Goal: Task Accomplishment & Management: Manage account settings

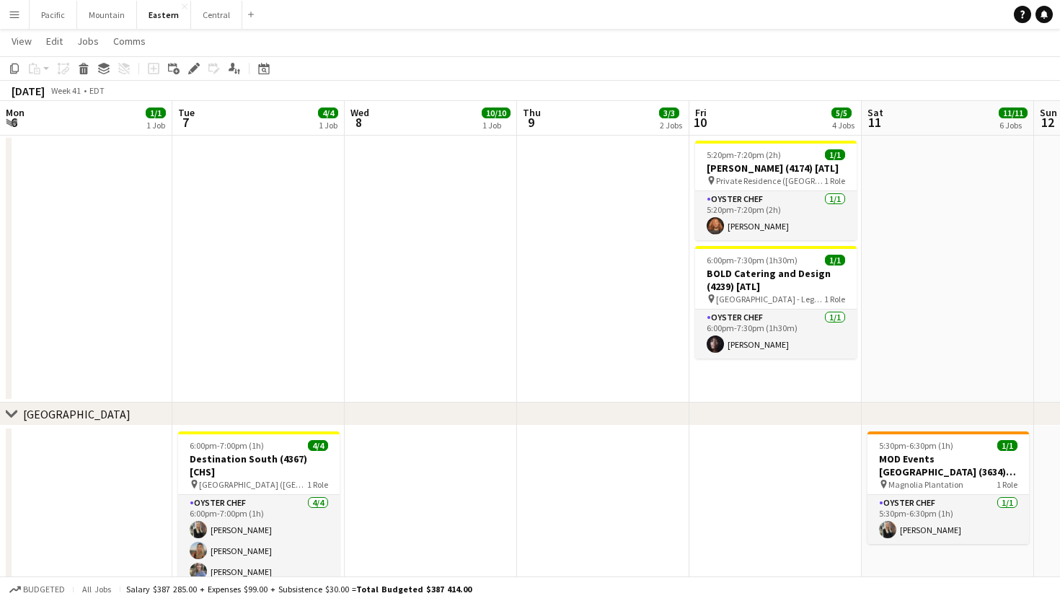
scroll to position [0, 399]
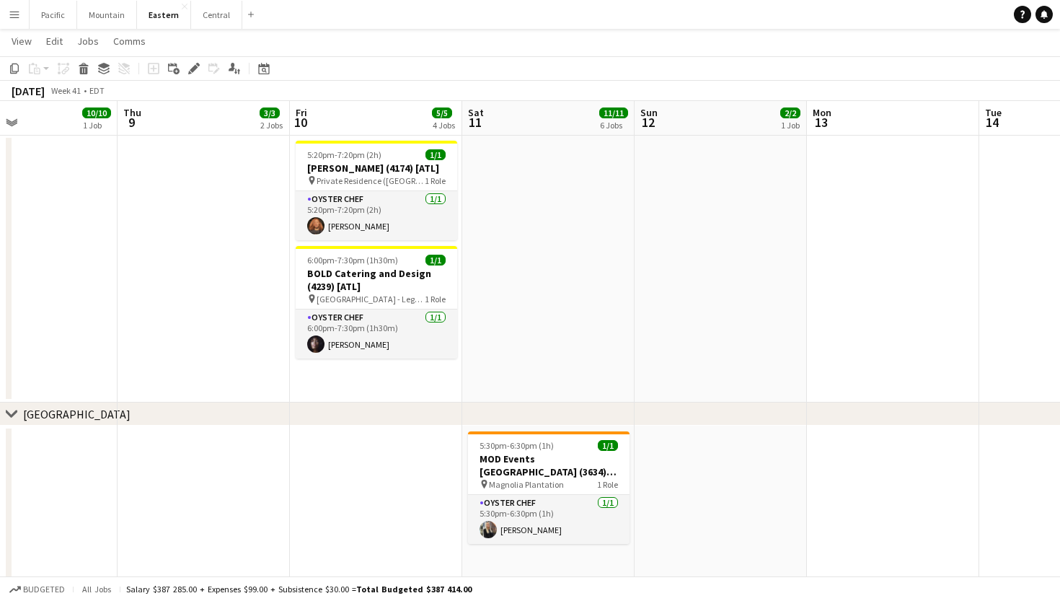
click at [9, 14] on app-icon "Menu" at bounding box center [15, 15] width 12 height 12
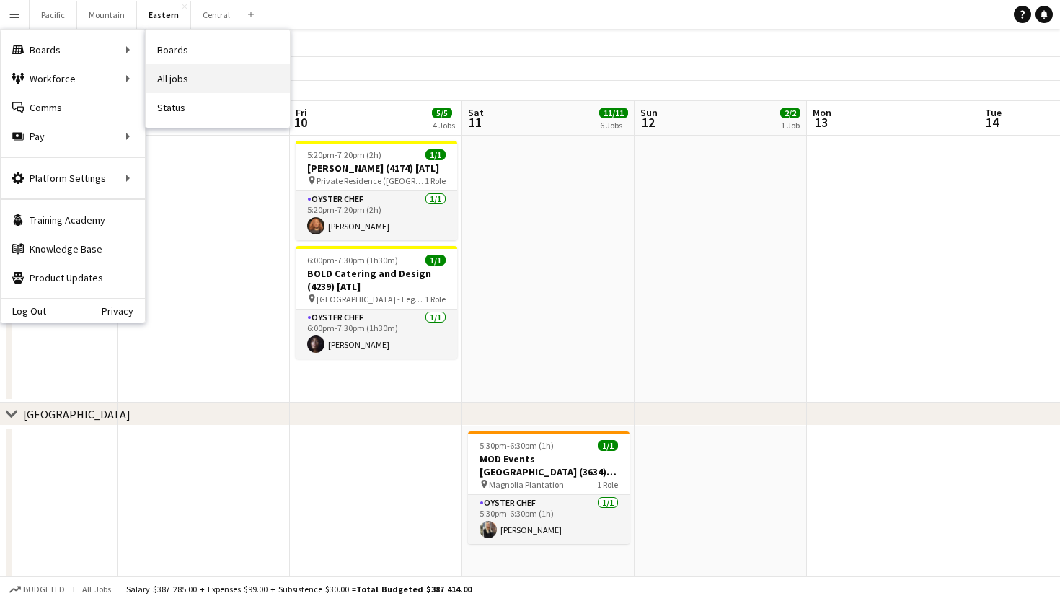
click at [179, 77] on link "All jobs" at bounding box center [218, 78] width 144 height 29
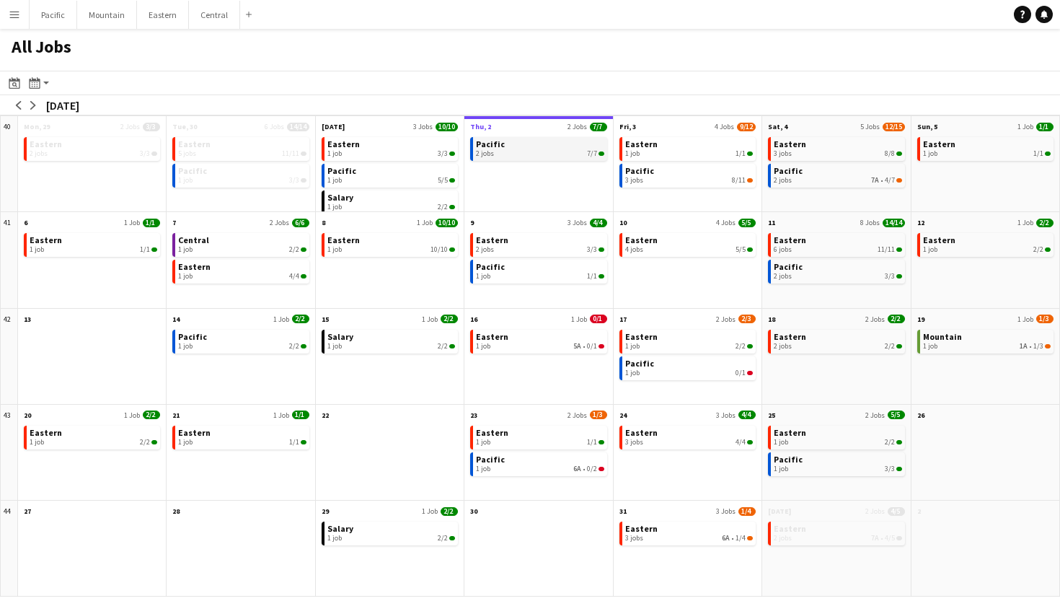
click at [570, 146] on link "Pacific 2 jobs 7/7" at bounding box center [540, 147] width 128 height 21
click at [10, 18] on app-icon "Menu" at bounding box center [15, 15] width 12 height 12
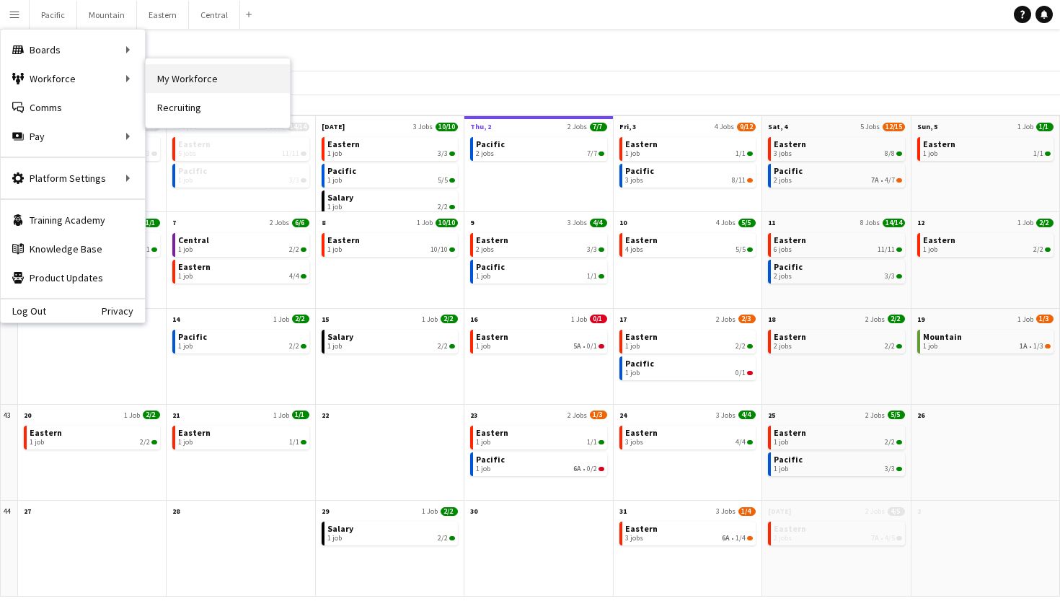
click at [188, 73] on link "My Workforce" at bounding box center [218, 78] width 144 height 29
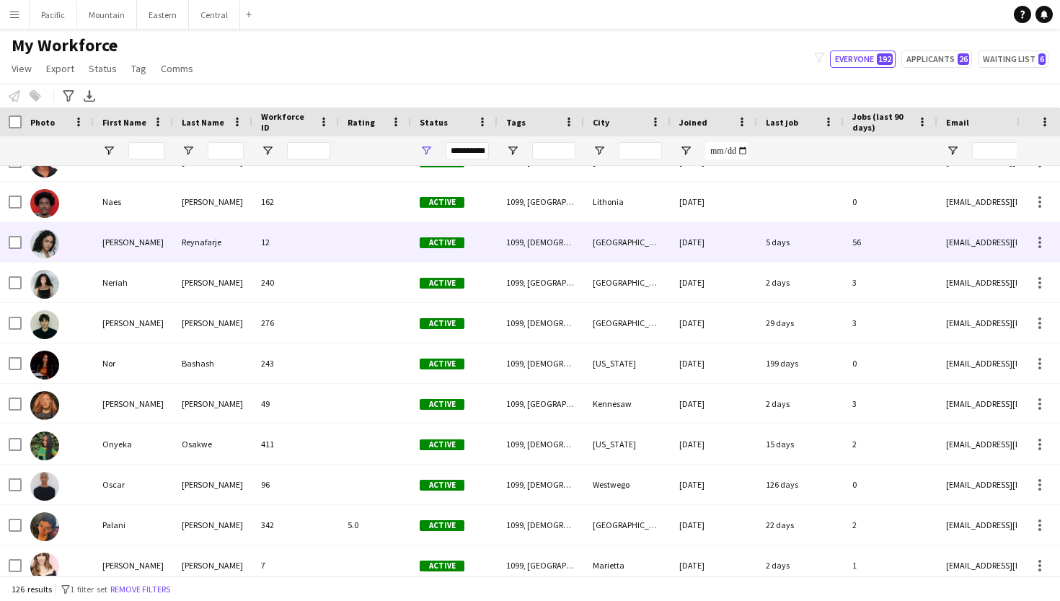
click at [148, 240] on div "[PERSON_NAME]" at bounding box center [133, 242] width 79 height 40
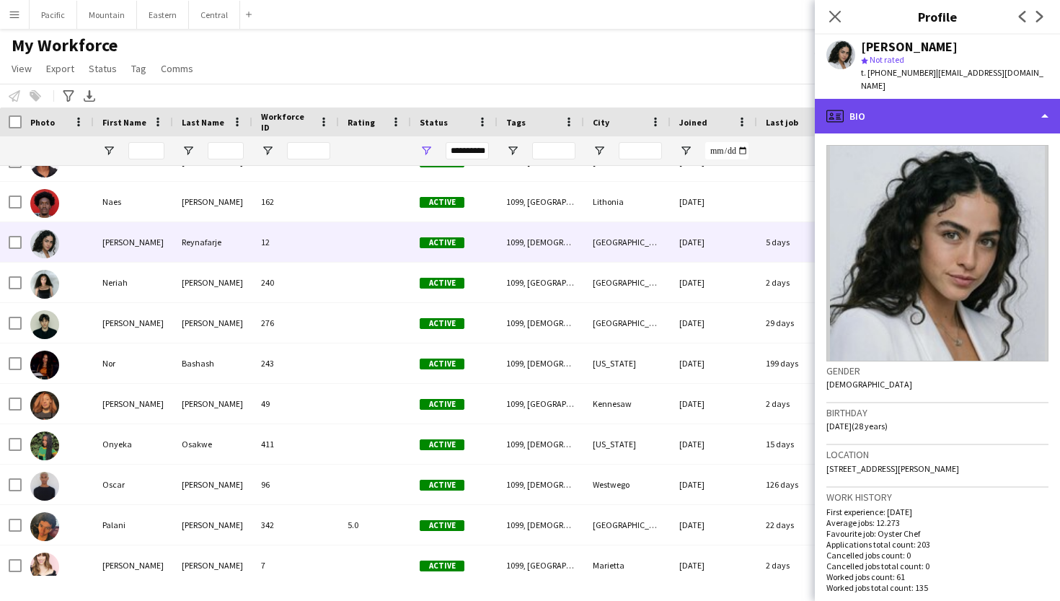
click at [966, 99] on div "profile Bio" at bounding box center [937, 116] width 245 height 35
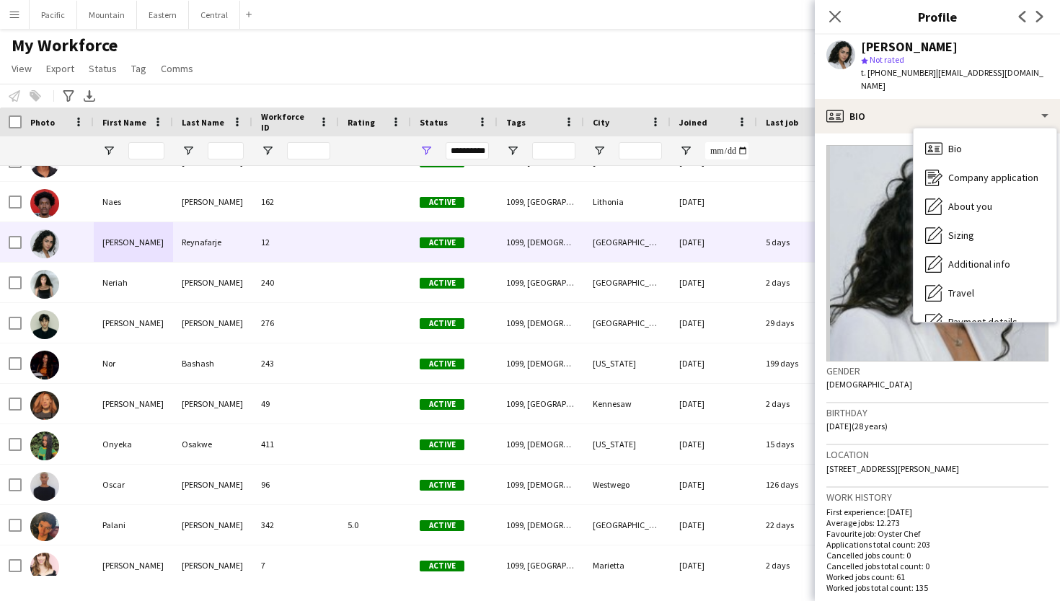
click at [1028, 58] on app-profile-header "[PERSON_NAME] star Not rated t. [PHONE_NUMBER] | [EMAIL_ADDRESS][DOMAIN_NAME]" at bounding box center [937, 67] width 245 height 64
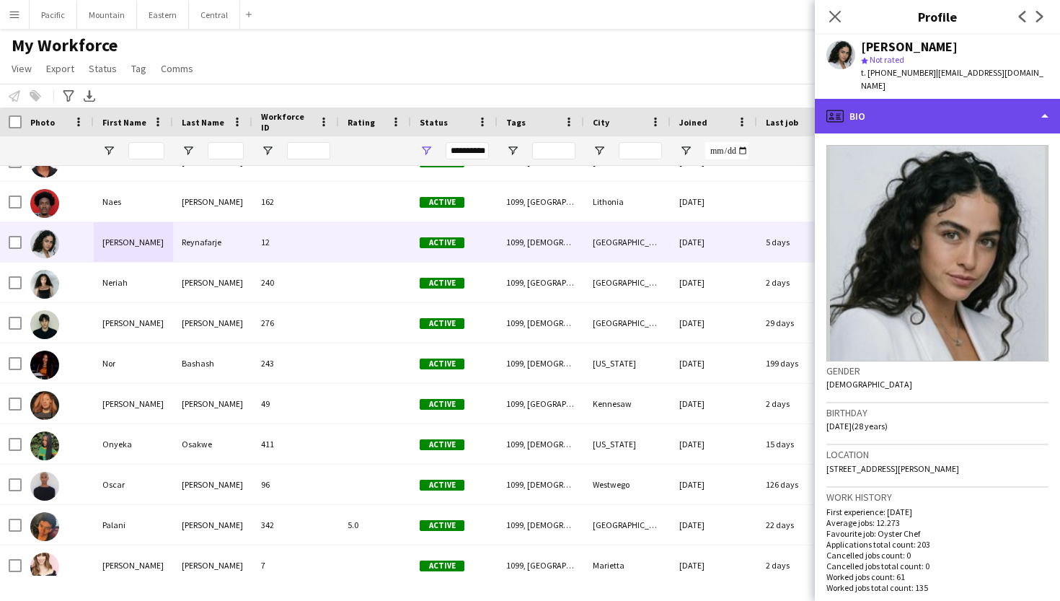
click at [1003, 102] on div "profile Bio" at bounding box center [937, 116] width 245 height 35
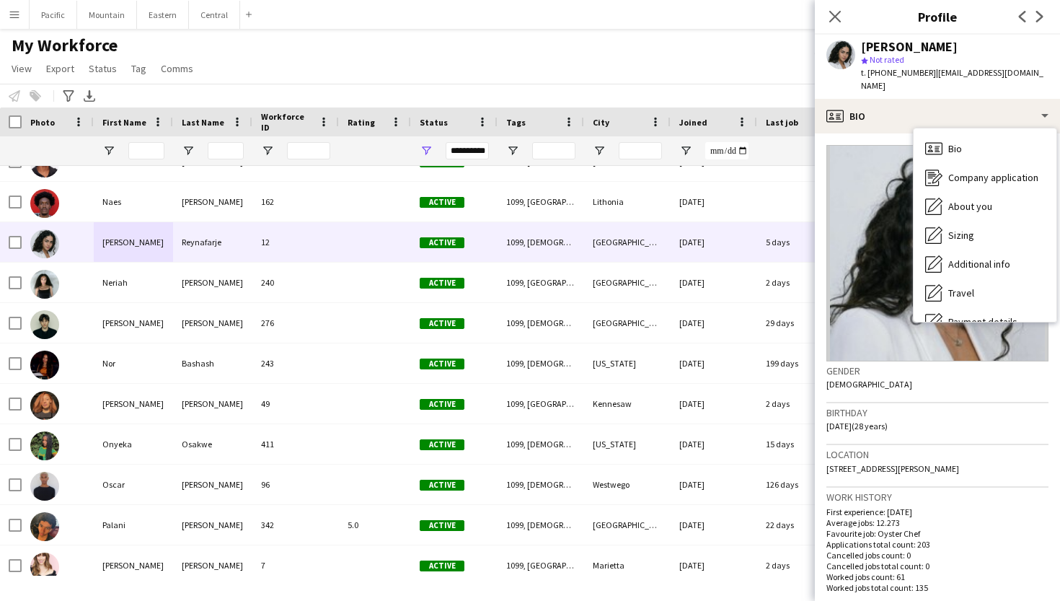
click at [959, 463] on span "[STREET_ADDRESS][PERSON_NAME]" at bounding box center [892, 468] width 133 height 11
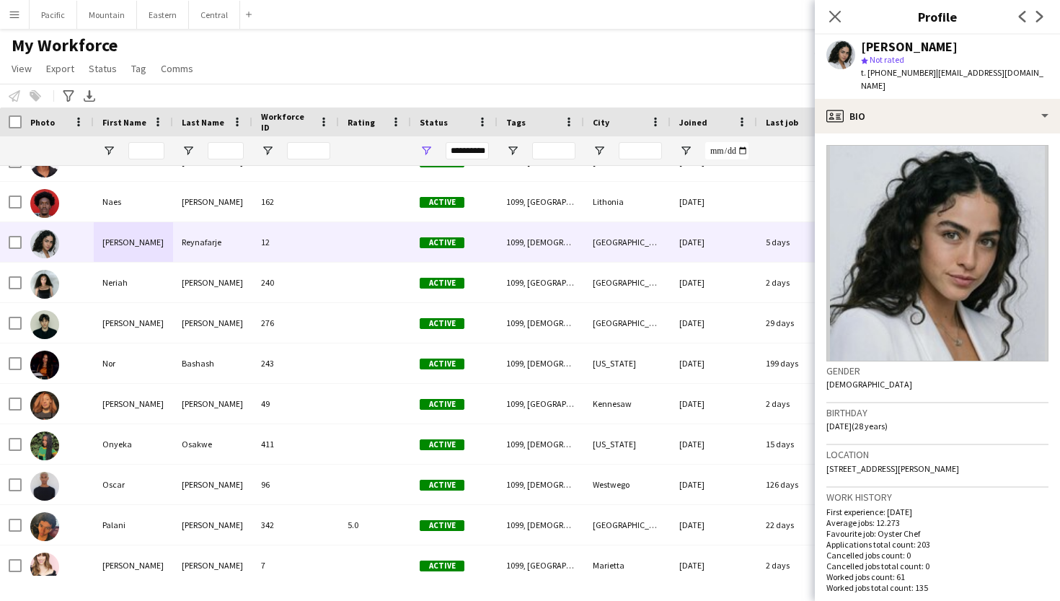
drag, startPoint x: 1038, startPoint y: 454, endPoint x: 815, endPoint y: 455, distance: 222.8
click at [815, 455] on app-crew-profile-bio "Gender [DEMOGRAPHIC_DATA] Birthday [DEMOGRAPHIC_DATA] (28 years) Location [STRE…" at bounding box center [937, 366] width 245 height 467
copy span "[STREET_ADDRESS][PERSON_NAME]"
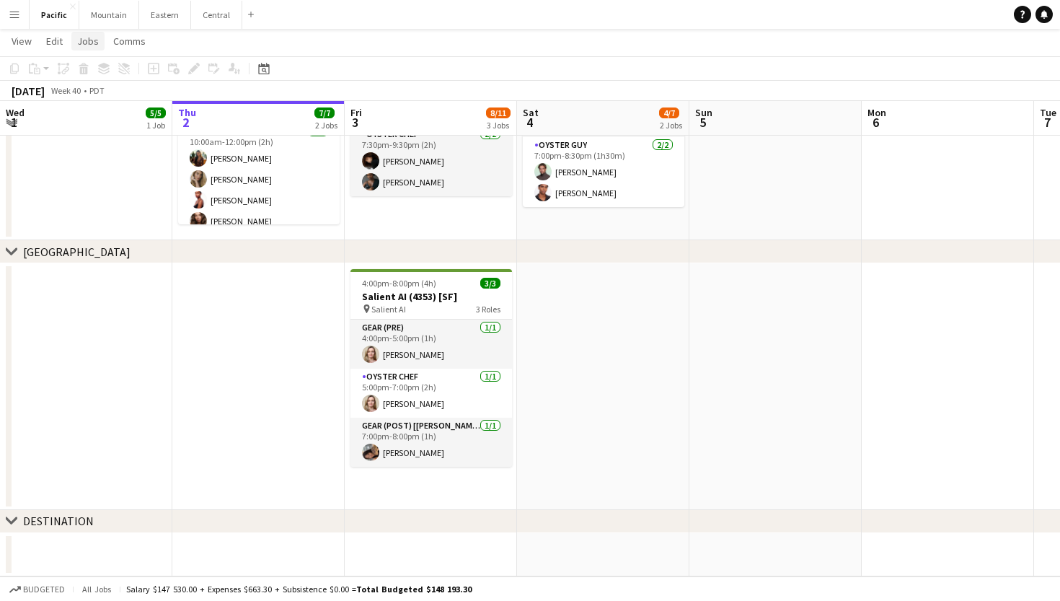
scroll to position [456, 0]
click at [9, 13] on app-icon "Menu" at bounding box center [15, 15] width 12 height 12
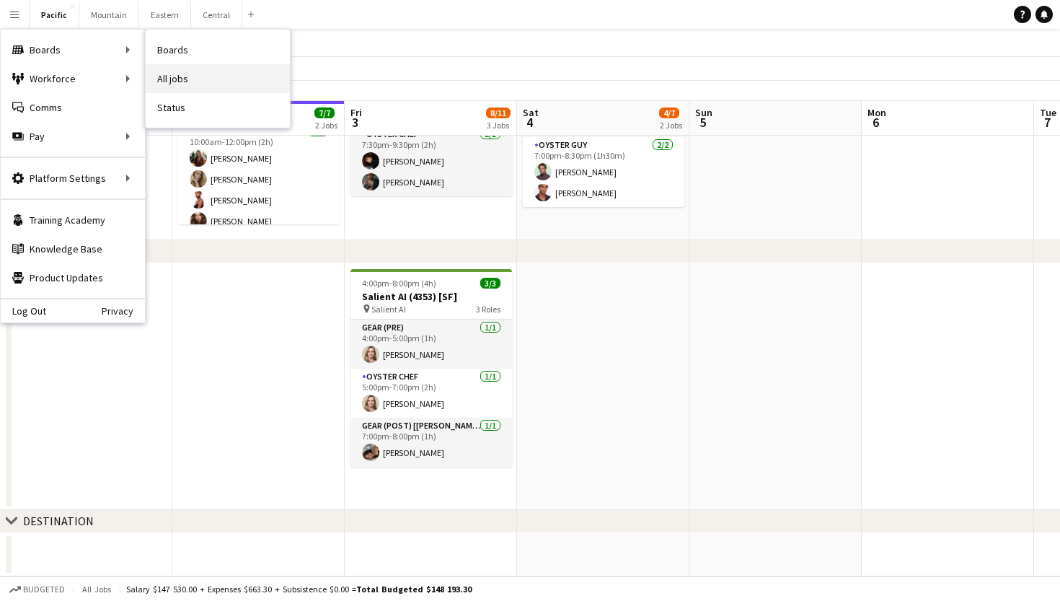
click at [187, 71] on link "All jobs" at bounding box center [218, 78] width 144 height 29
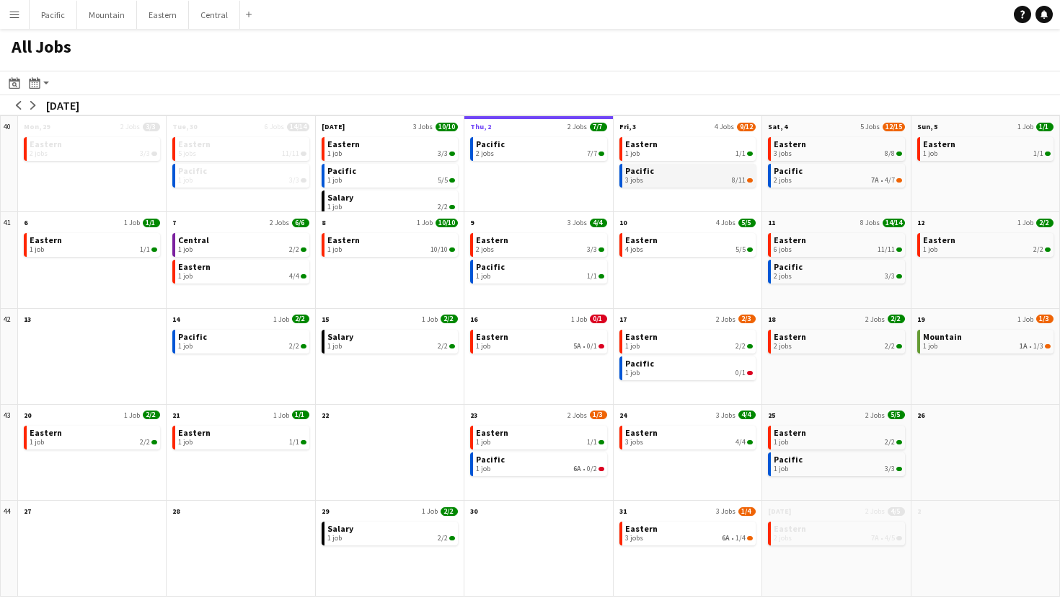
click at [668, 175] on link "Pacific 3 jobs 8/11" at bounding box center [689, 174] width 128 height 21
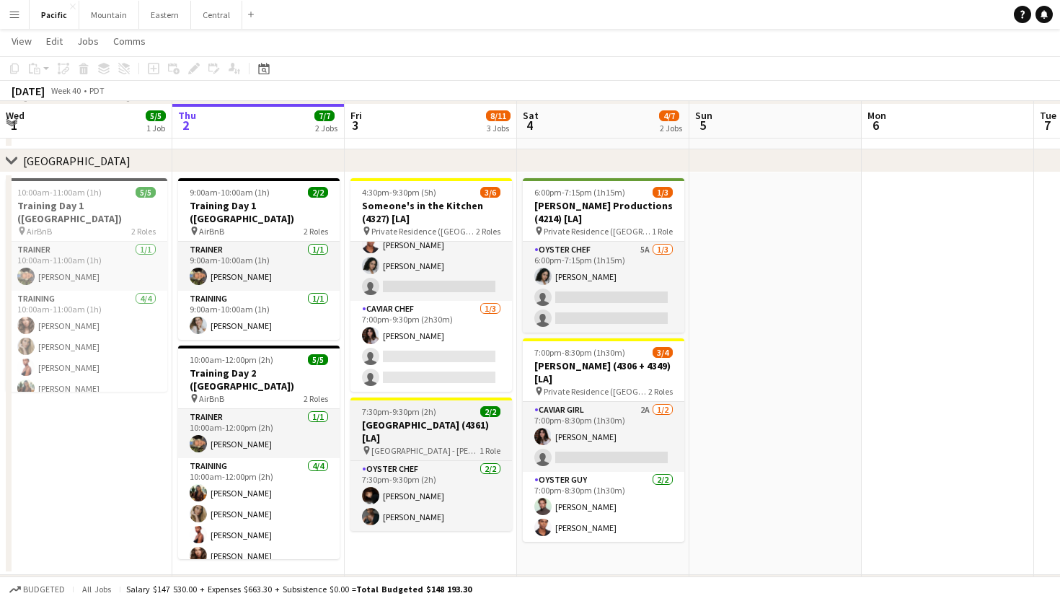
scroll to position [125, 0]
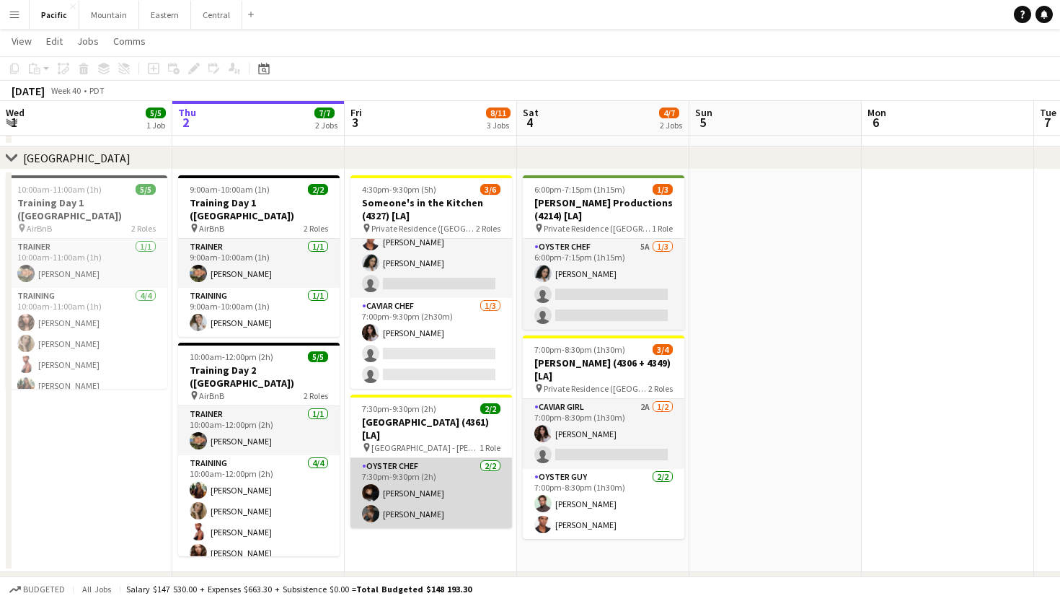
click at [426, 483] on app-card-role "Oyster Chef 2/2 7:30pm-9:30pm (2h) Irelyn Wesley Amber Shields" at bounding box center [431, 493] width 162 height 70
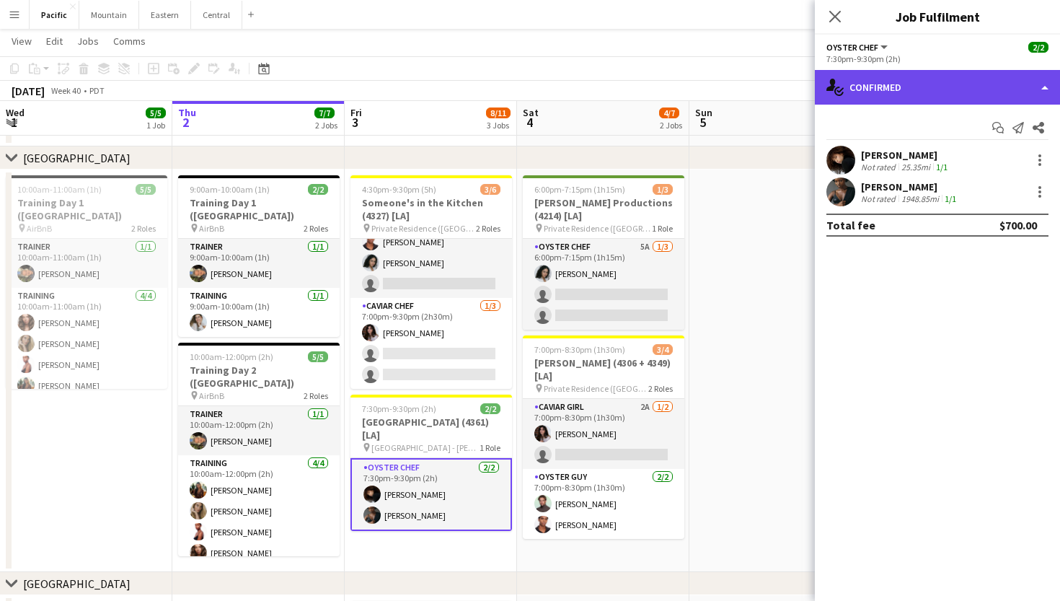
click at [964, 79] on div "single-neutral-actions-check-2 Confirmed" at bounding box center [937, 87] width 245 height 35
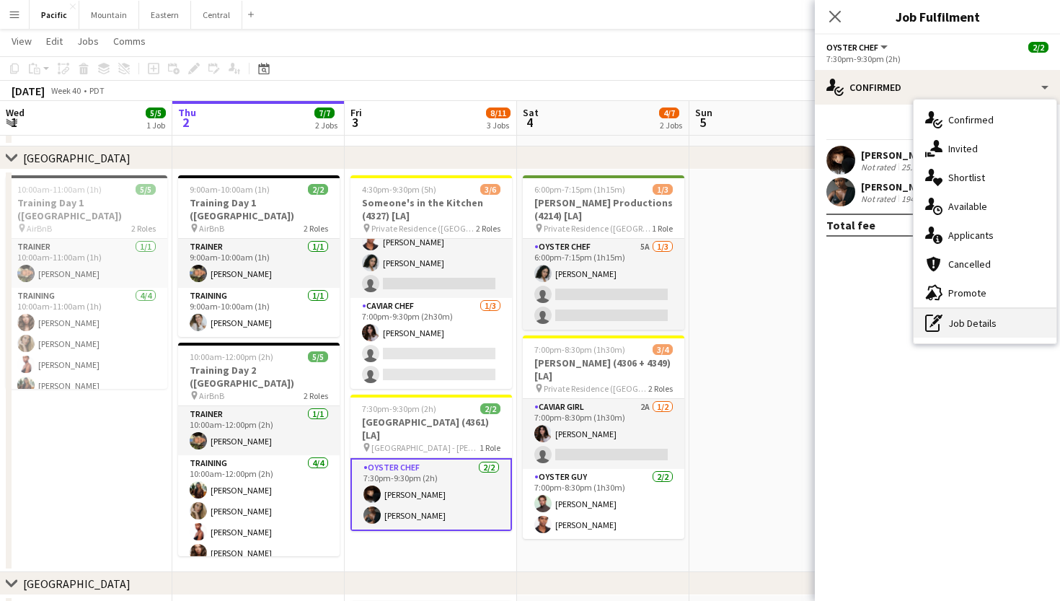
click at [950, 326] on div "pen-write Job Details" at bounding box center [985, 323] width 143 height 29
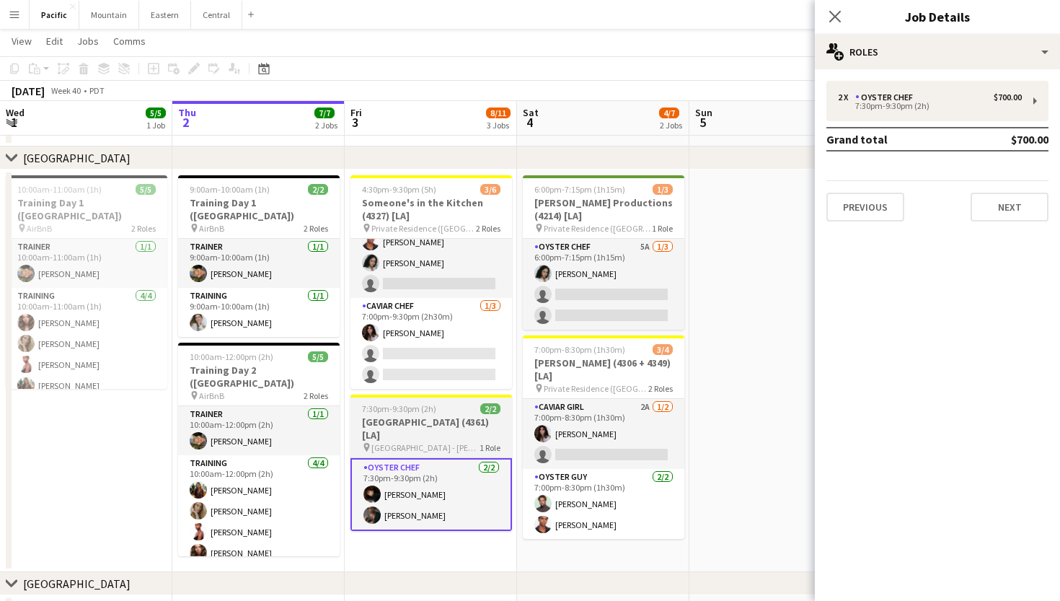
click at [462, 410] on div "7:30pm-9:30pm (2h) 2/2" at bounding box center [431, 408] width 162 height 11
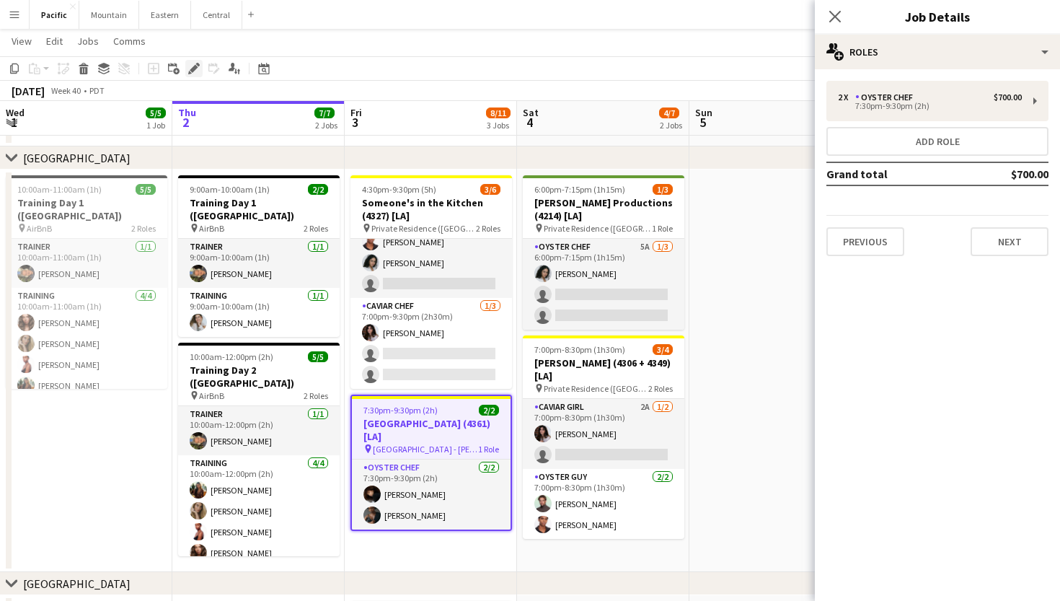
click at [195, 66] on icon at bounding box center [194, 69] width 8 height 8
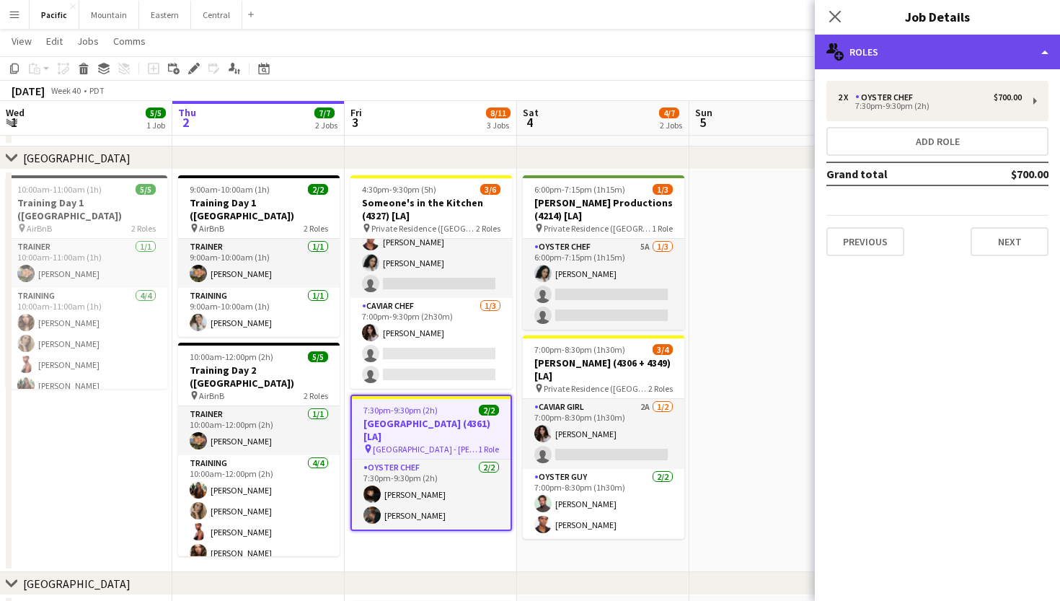
click at [884, 48] on div "multiple-users-add Roles" at bounding box center [937, 52] width 245 height 35
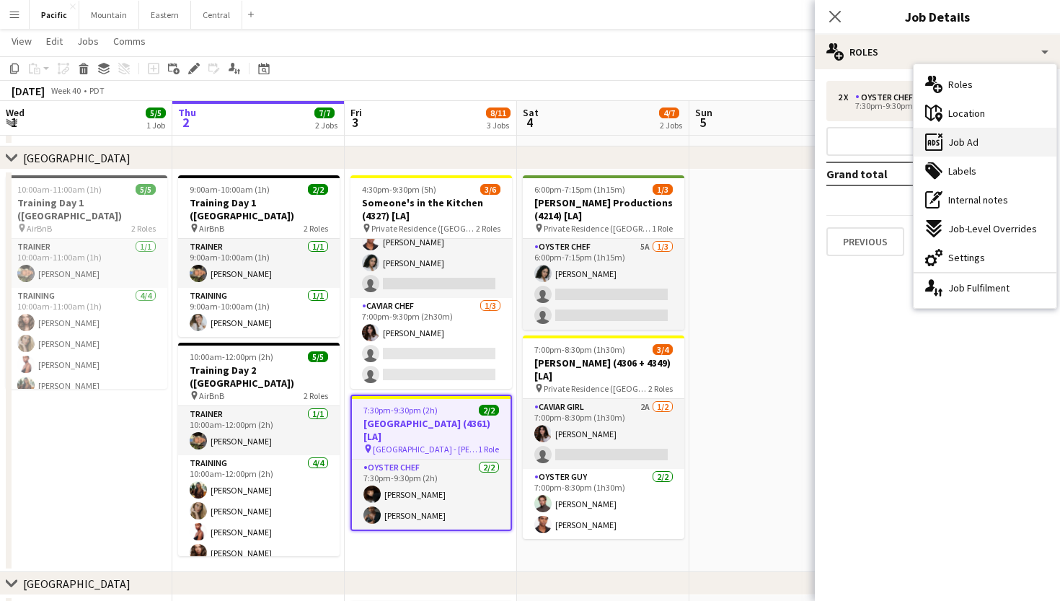
click at [977, 142] on span "Job Ad" at bounding box center [963, 142] width 30 height 13
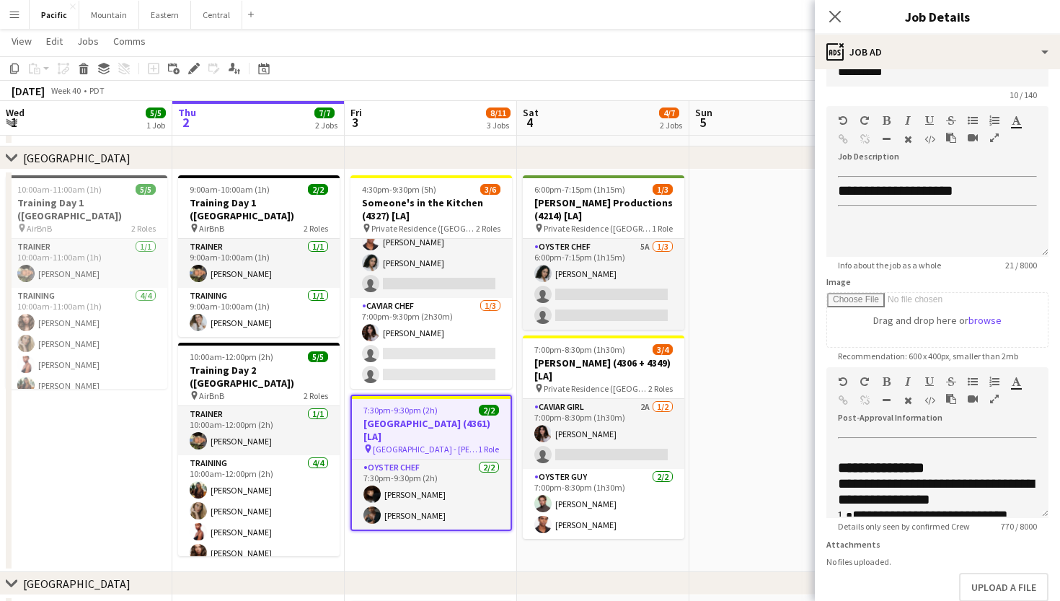
scroll to position [0, 0]
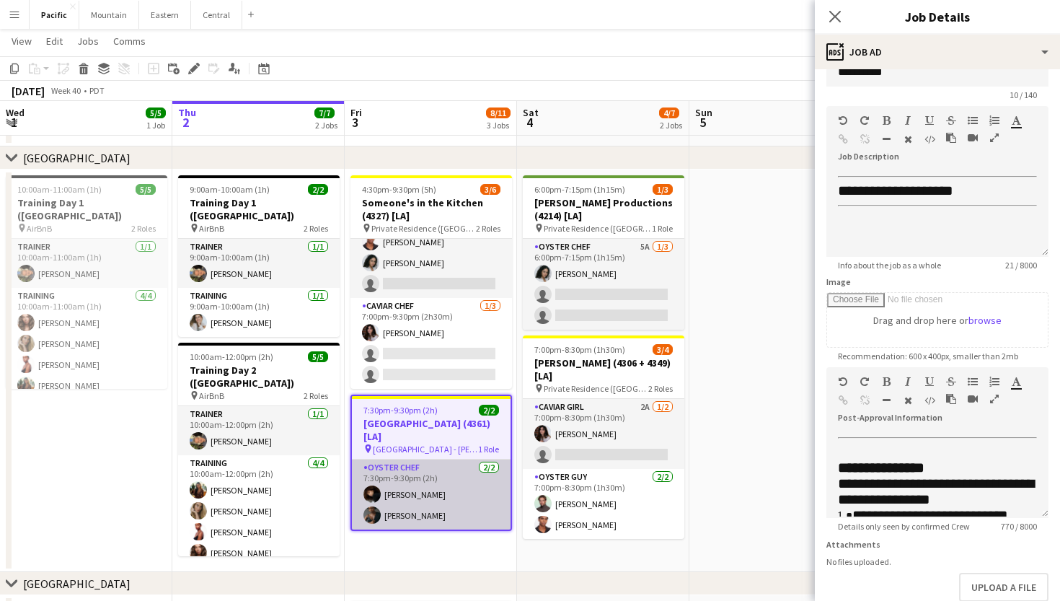
click at [464, 480] on app-card-role "Oyster Chef 2/2 7:30pm-9:30pm (2h) Irelyn Wesley Amber Shields" at bounding box center [431, 494] width 159 height 70
